Goal: Check status: Check status

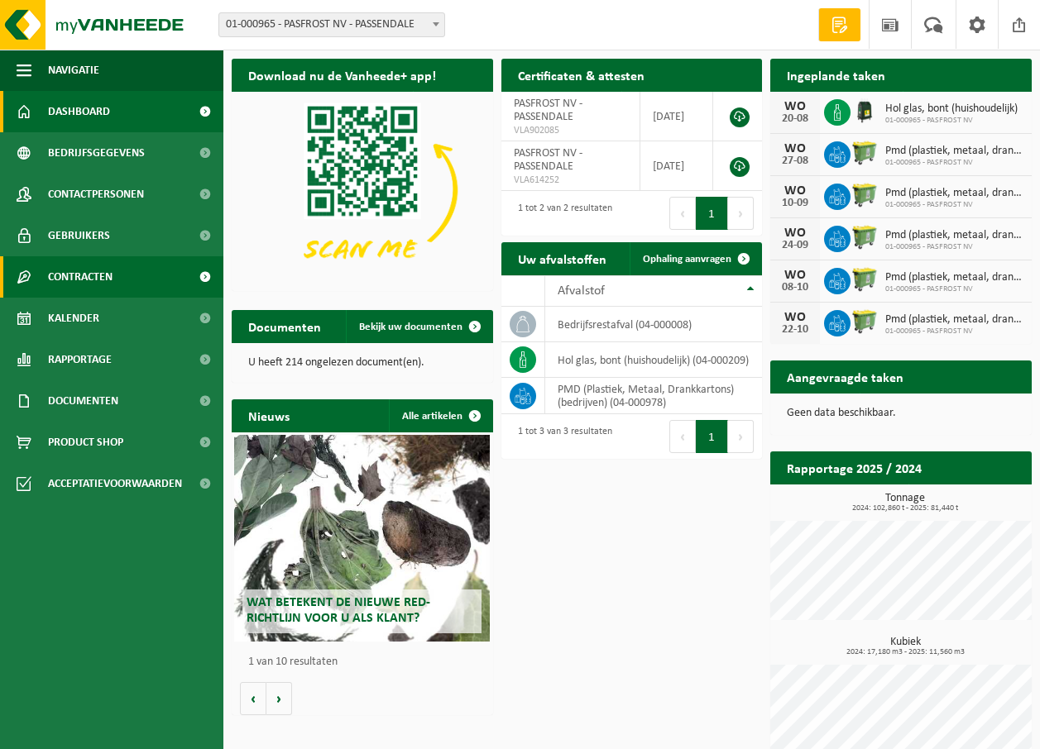
click at [205, 274] on span at bounding box center [204, 276] width 37 height 41
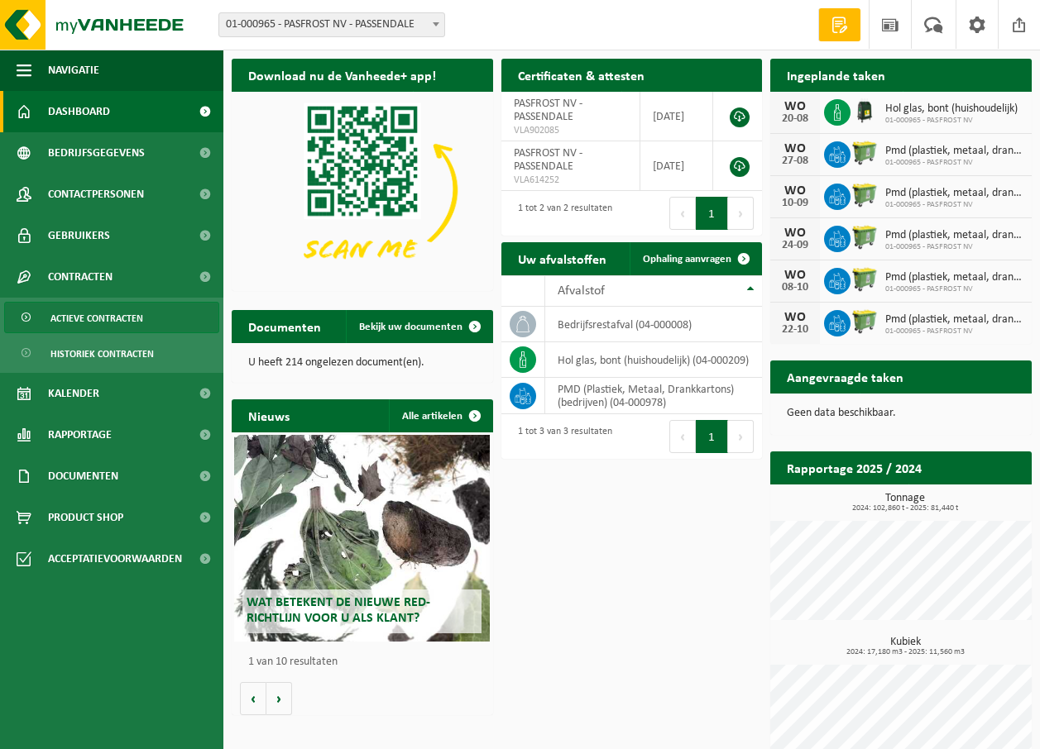
click at [103, 314] on span "Actieve contracten" at bounding box center [96, 318] width 93 height 31
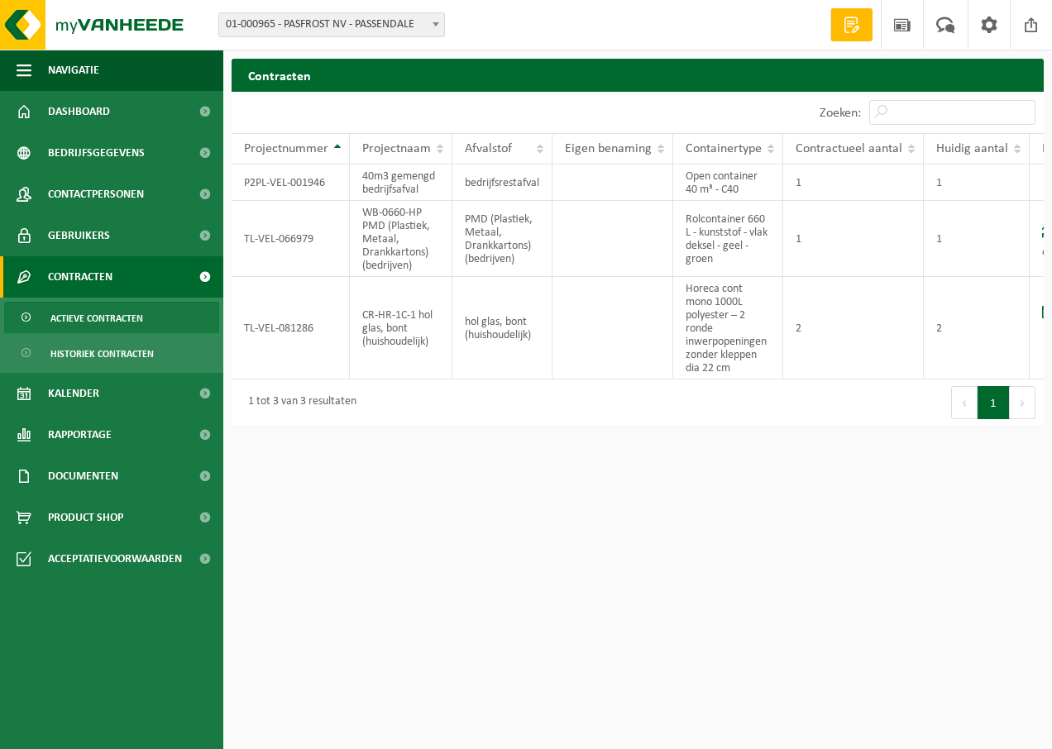
scroll to position [0, 74]
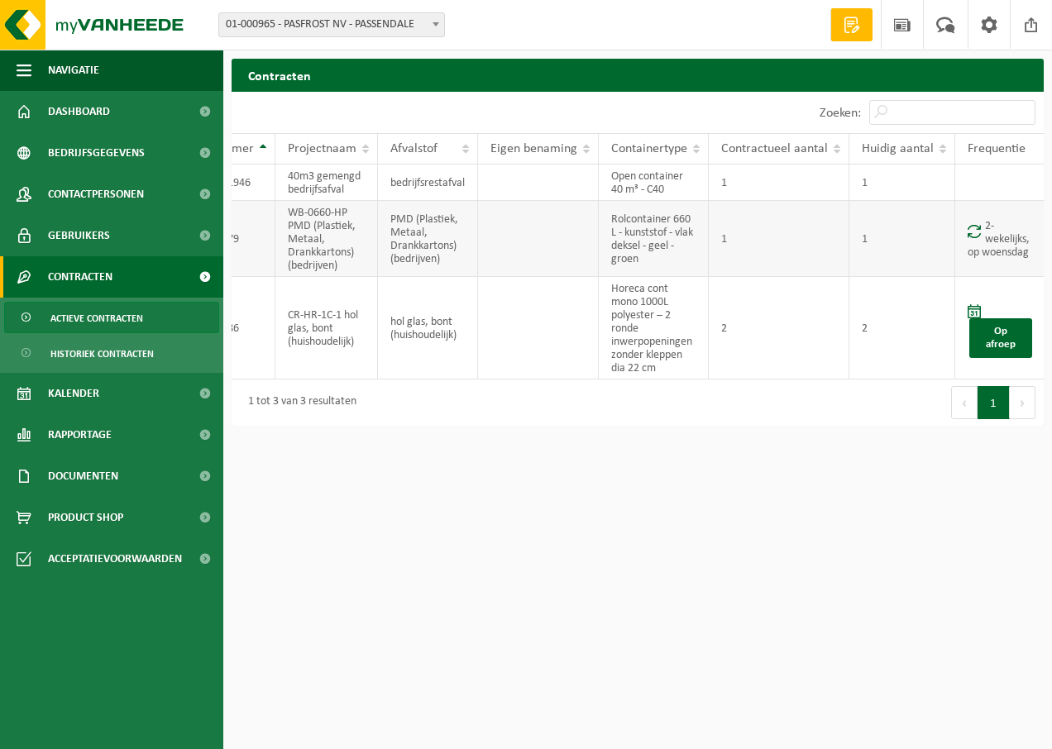
click at [998, 259] on td "2-wekelijks, op woensdag" at bounding box center [1000, 239] width 91 height 76
click at [1010, 225] on td "2-wekelijks, op woensdag" at bounding box center [1000, 239] width 91 height 76
drag, startPoint x: 970, startPoint y: 228, endPoint x: 915, endPoint y: 237, distance: 55.3
click at [915, 237] on tr "TL-VEL-066979 WB-0660-HP PMD (Plastiek, Metaal, Drankkartons) (bedrijven) PMD (…" at bounding box center [601, 239] width 889 height 76
click at [911, 151] on span "Huidig aantal" at bounding box center [898, 148] width 72 height 13
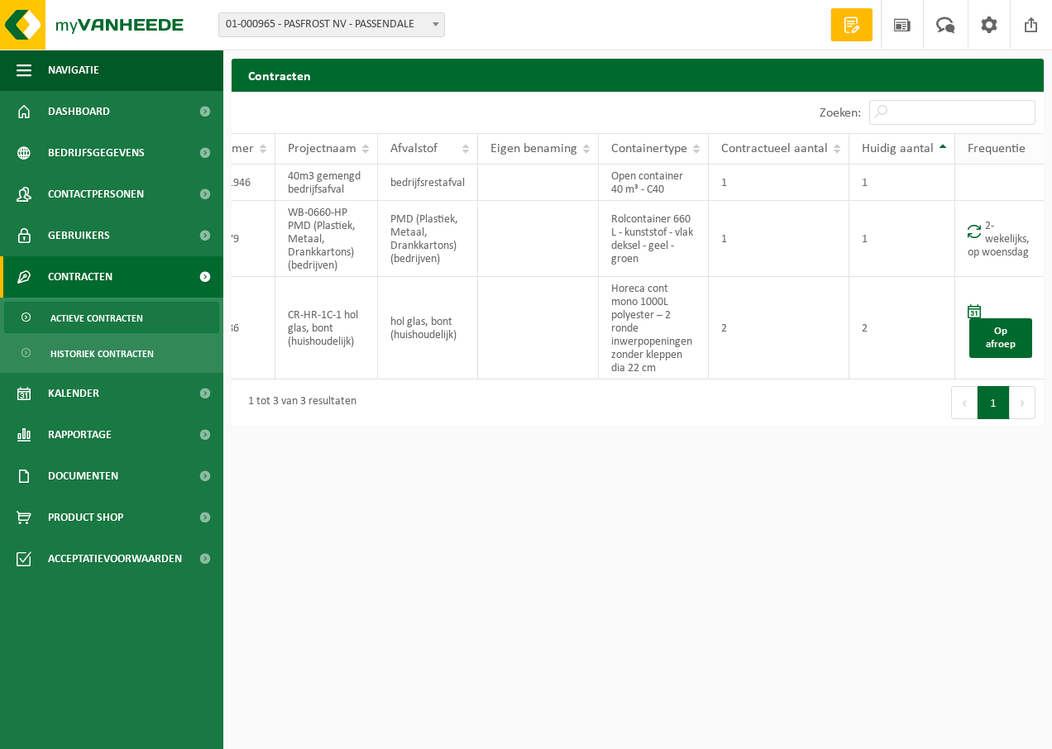
click at [993, 148] on span "Frequentie" at bounding box center [997, 148] width 58 height 13
drag, startPoint x: 294, startPoint y: 227, endPoint x: 327, endPoint y: 275, distance: 58.3
click at [293, 227] on td "WB-0660-HP PMD (Plastiek, Metaal, Drankkartons) (bedrijven)" at bounding box center [326, 239] width 103 height 76
click at [476, 479] on html "Vestiging: 01-000965 - PASFROST NV - PASSENDALE 01-000965 - PASFROST NV - PASSE…" at bounding box center [526, 374] width 1052 height 749
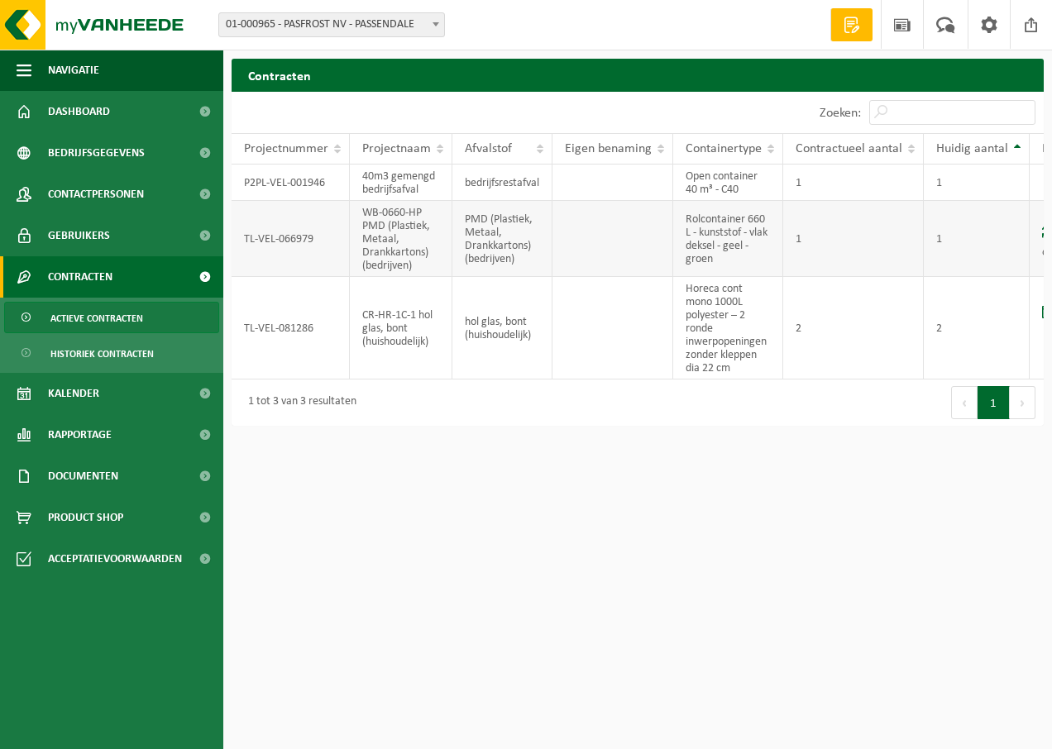
click at [279, 226] on td "TL-VEL-066979" at bounding box center [291, 239] width 118 height 76
click at [136, 108] on link "Dashboard" at bounding box center [111, 111] width 223 height 41
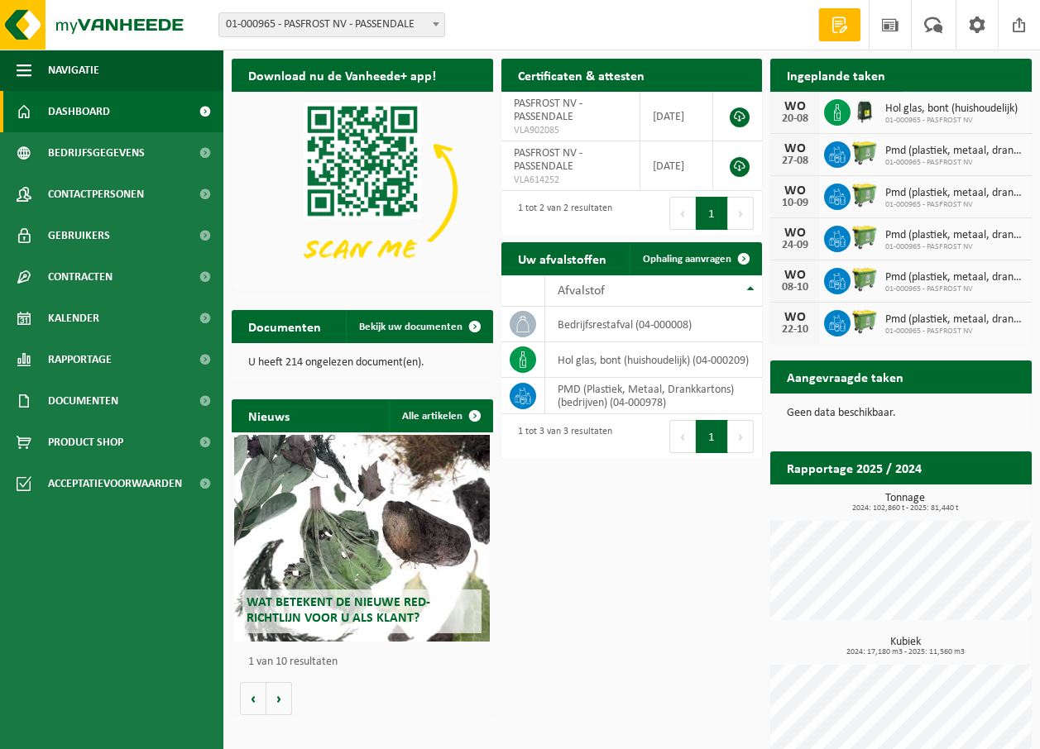
click at [978, 103] on span "Bekijk uw kalender" at bounding box center [957, 108] width 85 height 11
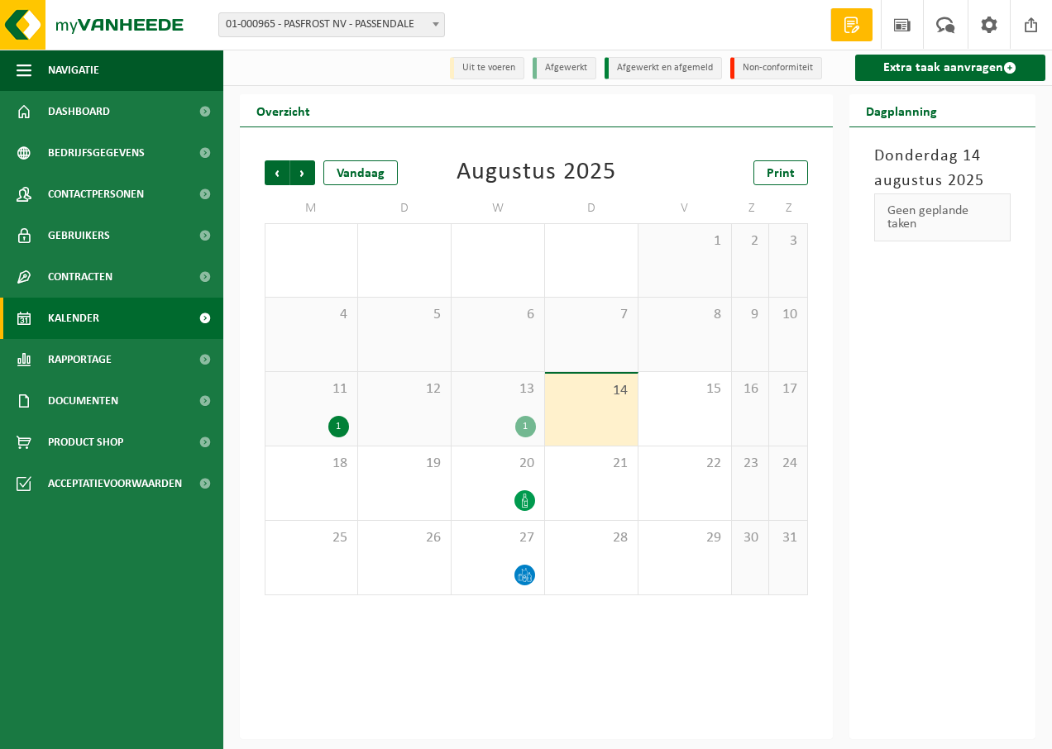
click at [1006, 443] on div "[DATE] Geen geplande taken" at bounding box center [942, 433] width 187 height 612
click at [511, 494] on div at bounding box center [498, 501] width 76 height 22
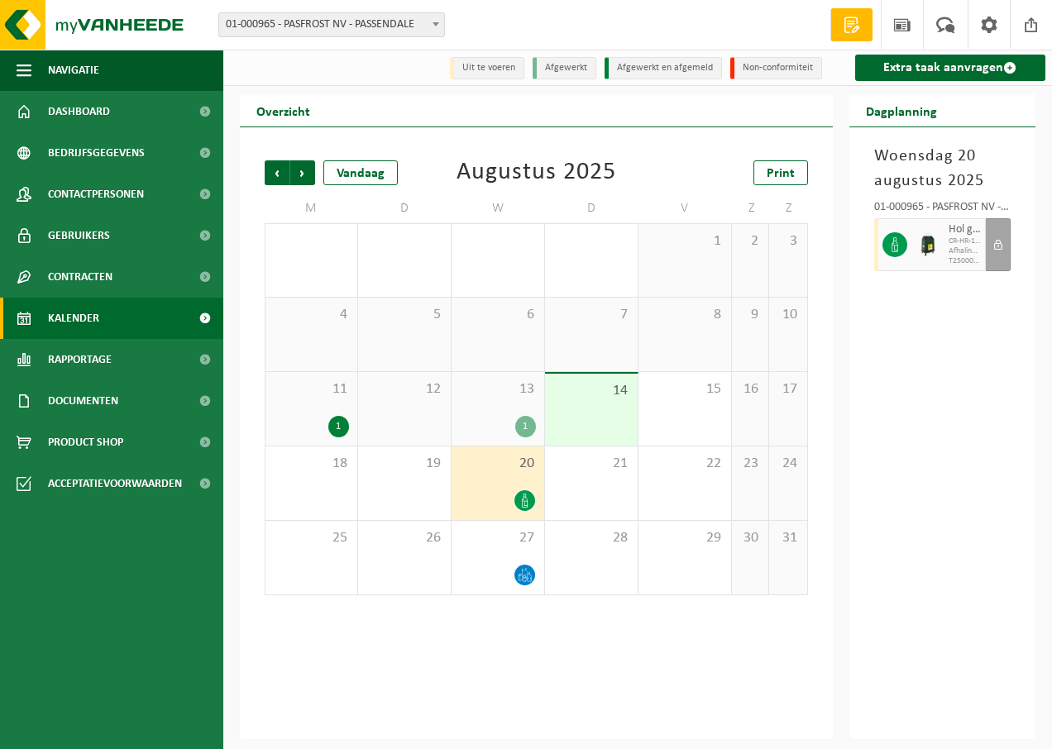
click at [999, 360] on div "Woensdag 20 augustus 2025 01-000965 - PASFROST NV - PASSENDALE Hol glas, bont (…" at bounding box center [942, 433] width 187 height 612
click at [514, 559] on div "27" at bounding box center [498, 558] width 93 height 74
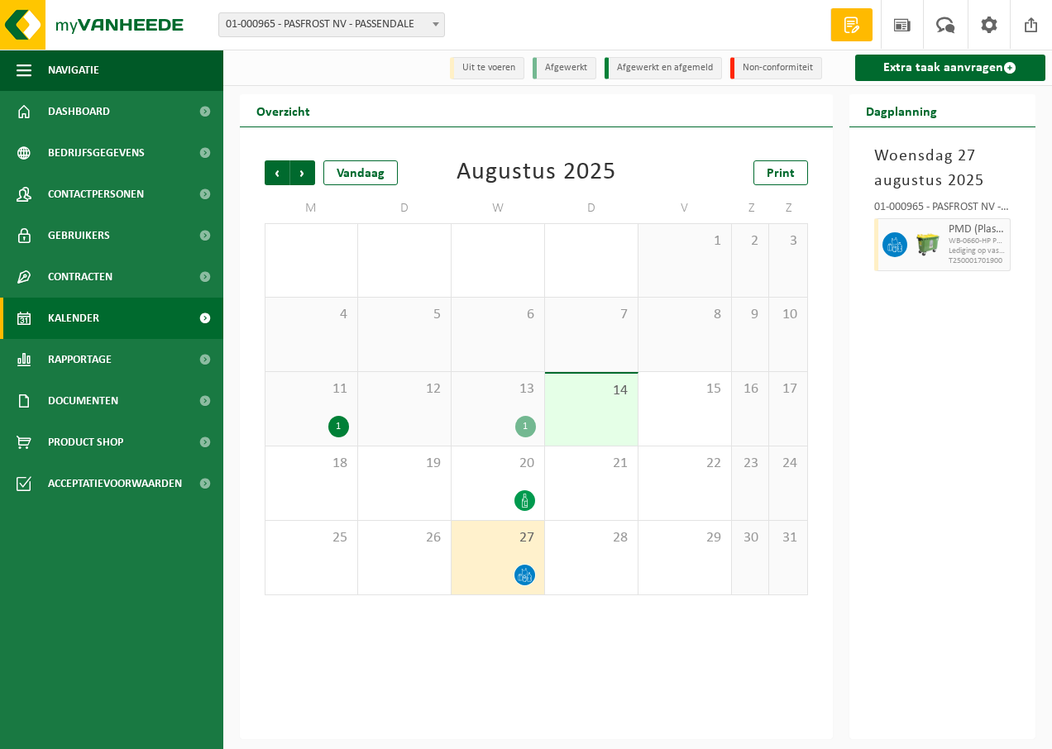
click at [971, 397] on div "Woensdag 27 augustus 2025 01-000965 - PASFROST NV - PASSENDALE PMD (Plastiek, M…" at bounding box center [942, 433] width 187 height 612
click at [304, 165] on span "Volgende" at bounding box center [302, 172] width 25 height 25
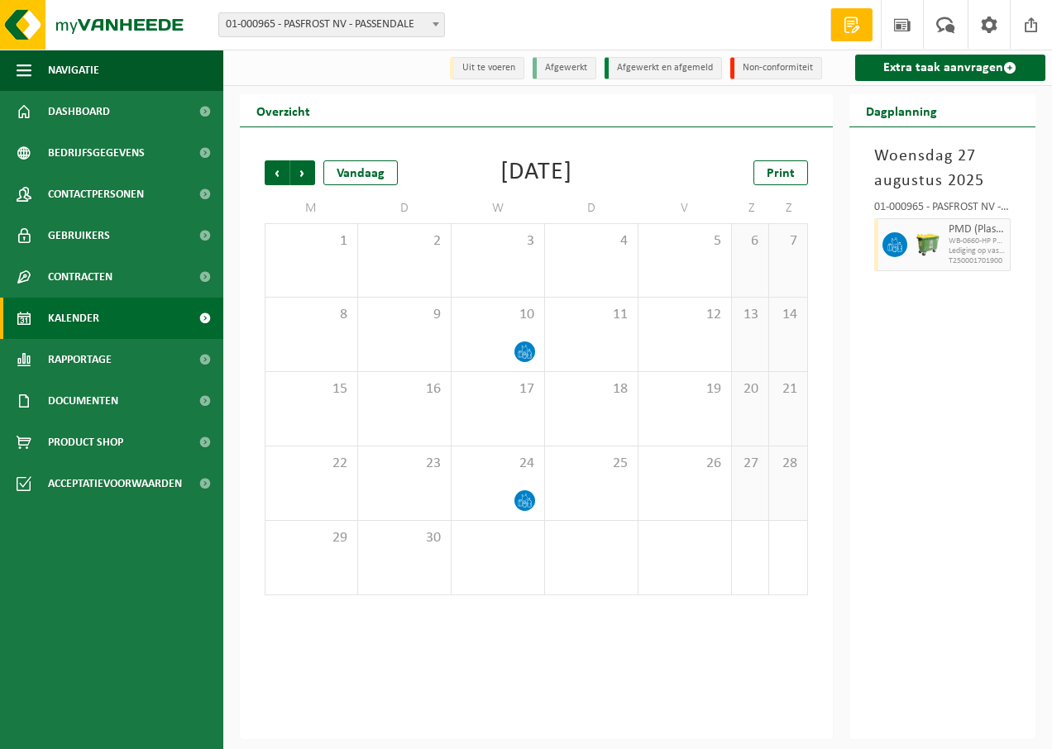
click at [965, 468] on div "Woensdag 27 augustus 2025 01-000965 - PASFROST NV - PASSENDALE PMD (Plastiek, M…" at bounding box center [942, 433] width 187 height 612
click at [1001, 509] on div "Woensdag 27 augustus 2025 01-000965 - PASFROST NV - PASSENDALE PMD (Plastiek, M…" at bounding box center [942, 433] width 187 height 612
click at [98, 266] on span "Contracten" at bounding box center [80, 276] width 65 height 41
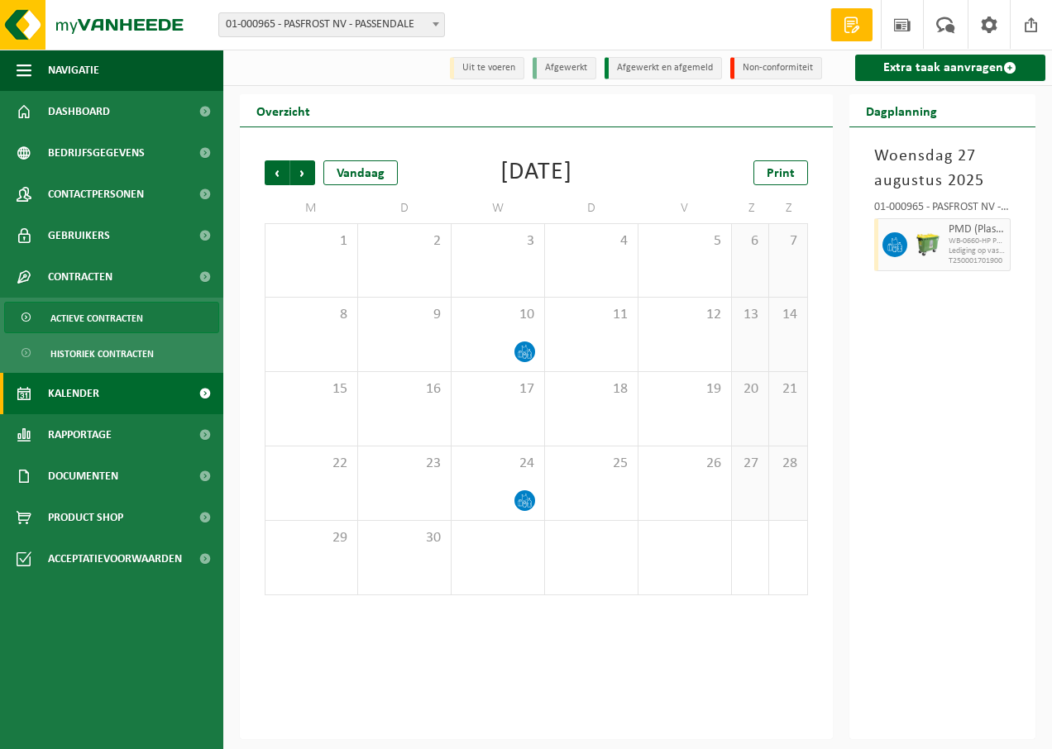
click at [111, 315] on span "Actieve contracten" at bounding box center [96, 318] width 93 height 31
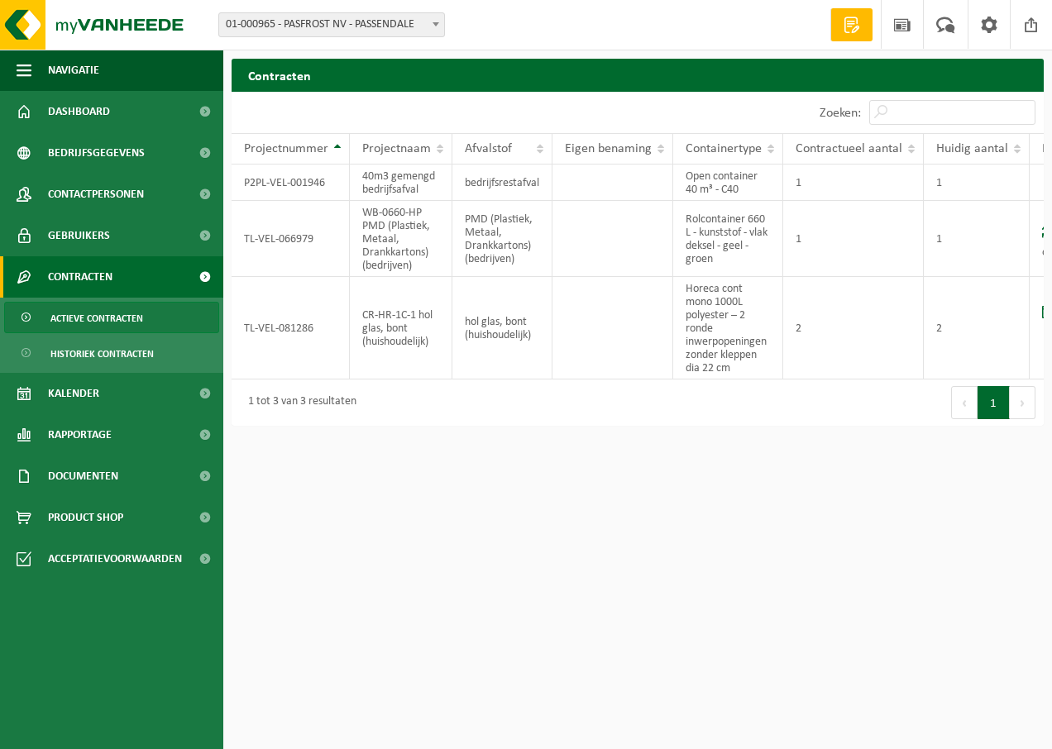
click at [639, 526] on html "Vestiging: 01-000965 - PASFROST NV - PASSENDALE 01-000965 - PASFROST NV - PASSE…" at bounding box center [526, 374] width 1052 height 749
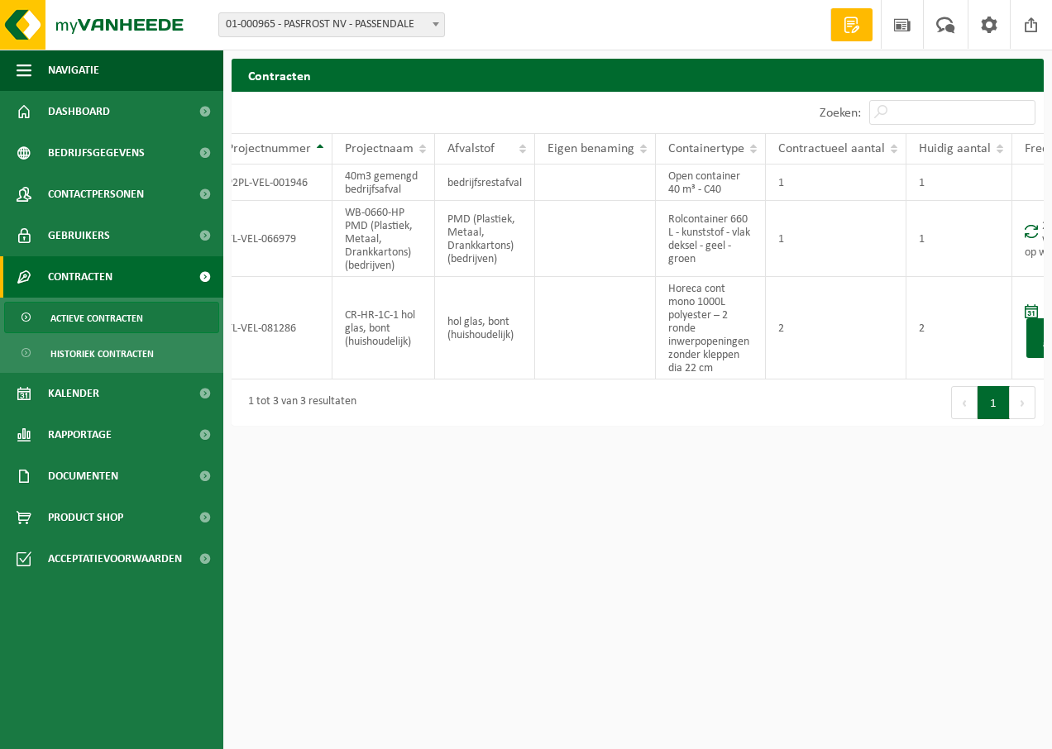
scroll to position [0, 74]
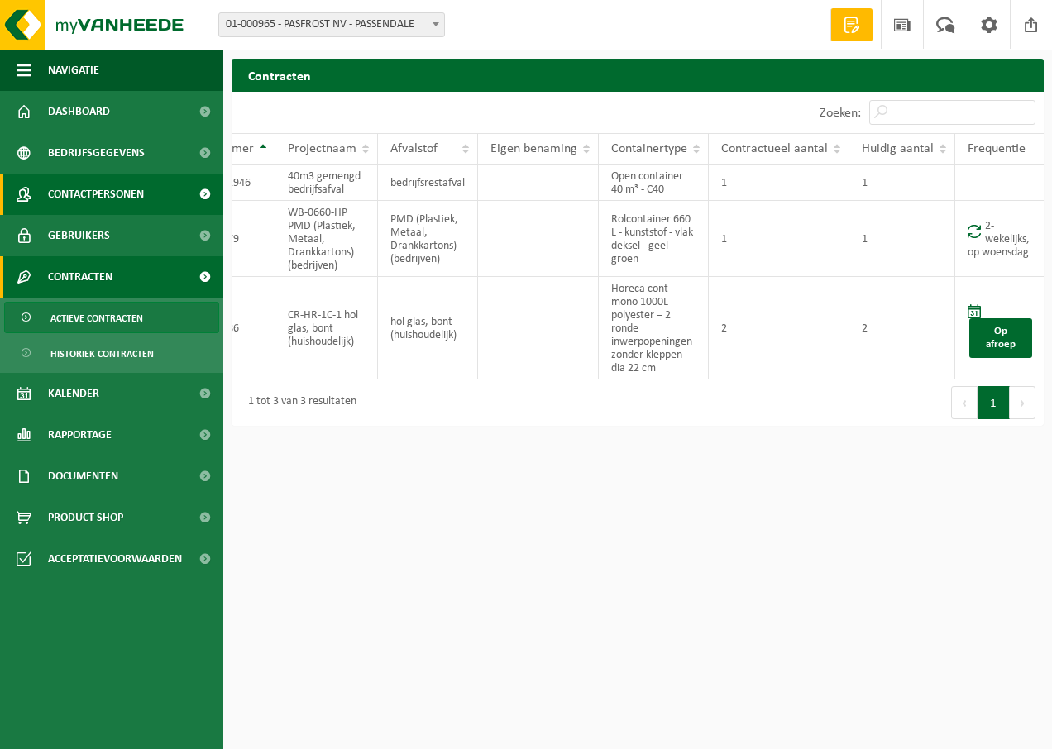
click at [117, 186] on span "Contactpersonen" at bounding box center [96, 194] width 96 height 41
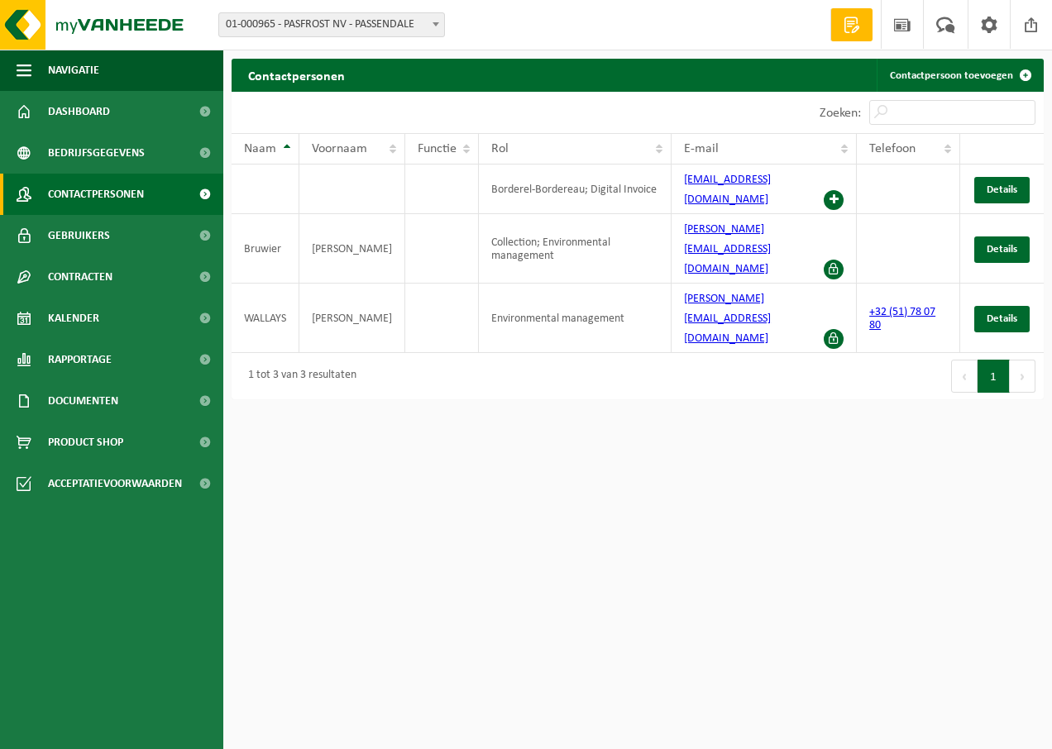
drag, startPoint x: 590, startPoint y: 736, endPoint x: 589, endPoint y: 705, distance: 30.6
click at [590, 730] on html "Vestiging: 01-000965 - PASFROST NV - PASSENDALE 01-000965 - PASFROST NV - PASSE…" at bounding box center [526, 374] width 1052 height 749
